Goal: Task Accomplishment & Management: Manage account settings

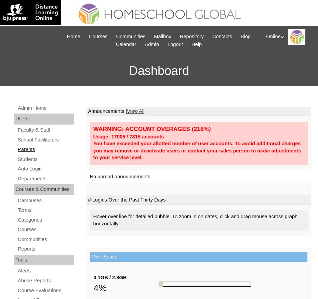
click at [32, 150] on link "Parents" at bounding box center [45, 149] width 57 height 9
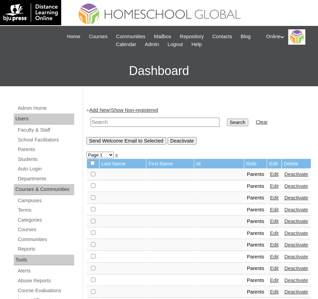
click at [127, 122] on input "text" at bounding box center [154, 122] width 129 height 9
paste input "HGP0030-OACAD2025"
type input "HGP0030-OACAD2025"
click at [227, 119] on input "Search" at bounding box center [237, 123] width 21 height 8
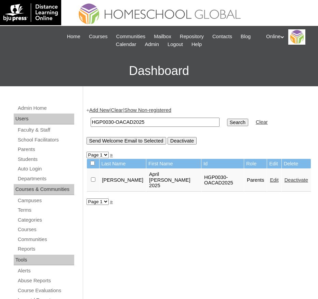
click at [269, 178] on link "Edit" at bounding box center [273, 180] width 9 height 5
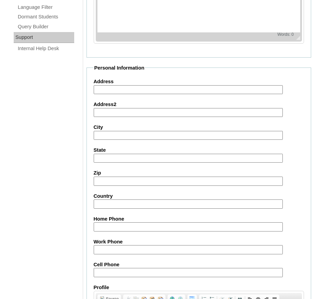
scroll to position [648, 0]
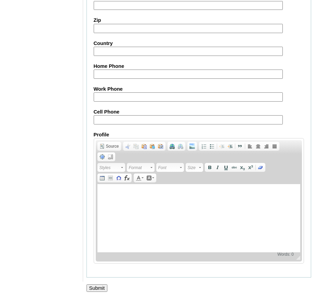
click at [100, 289] on input "Submit" at bounding box center [96, 289] width 21 height 8
